Goal: Task Accomplishment & Management: Use online tool/utility

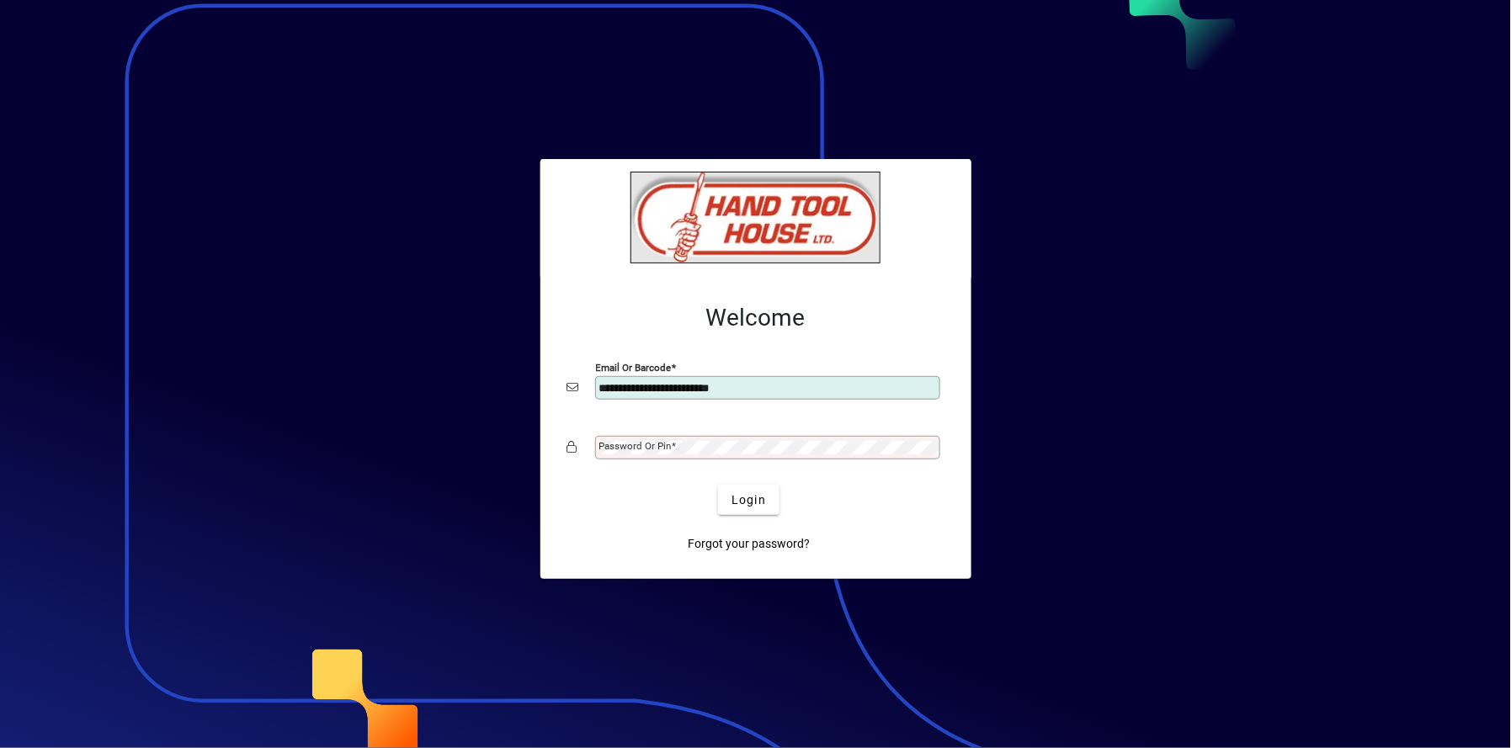
type input "**********"
click at [718, 485] on button "Login" at bounding box center [748, 500] width 61 height 30
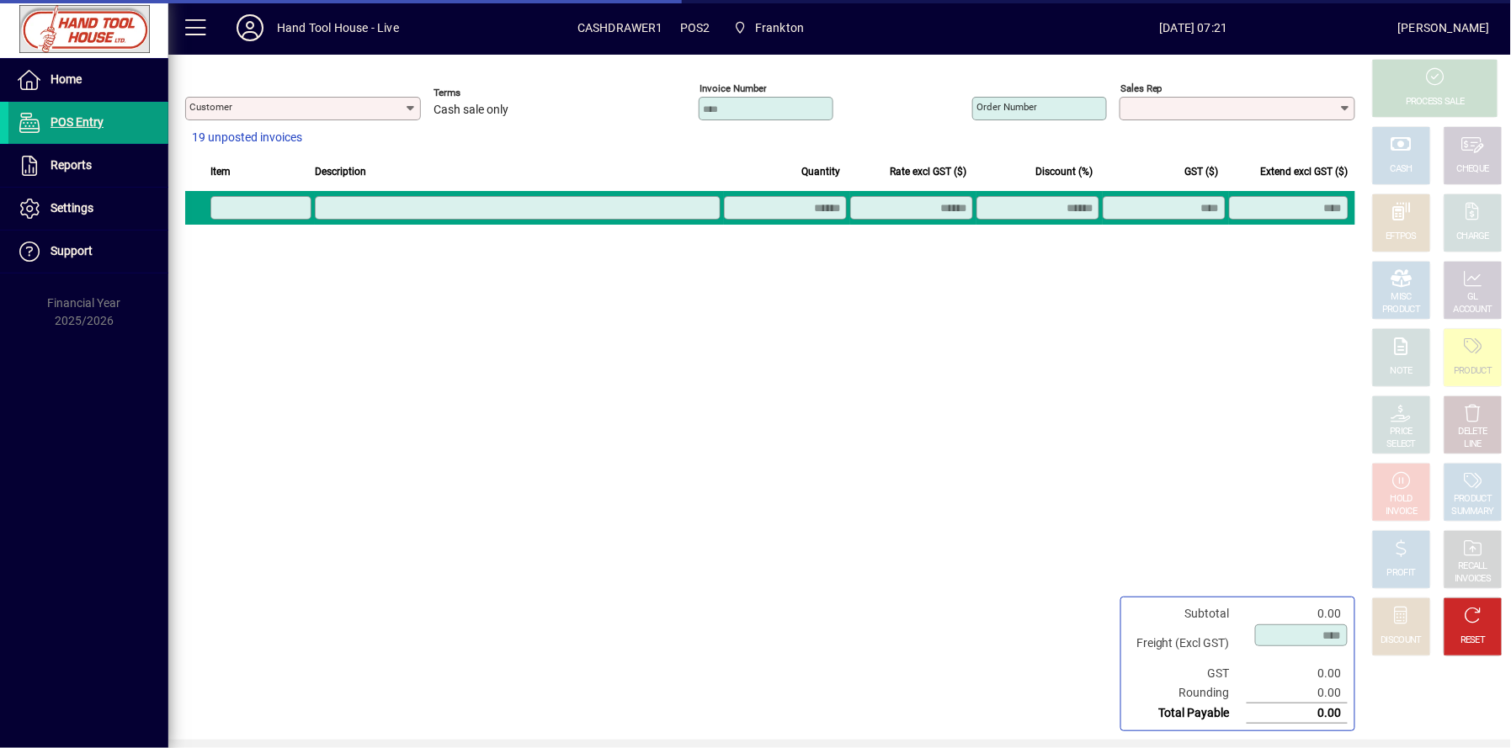
type input "**********"
